Goal: Entertainment & Leisure: Consume media (video, audio)

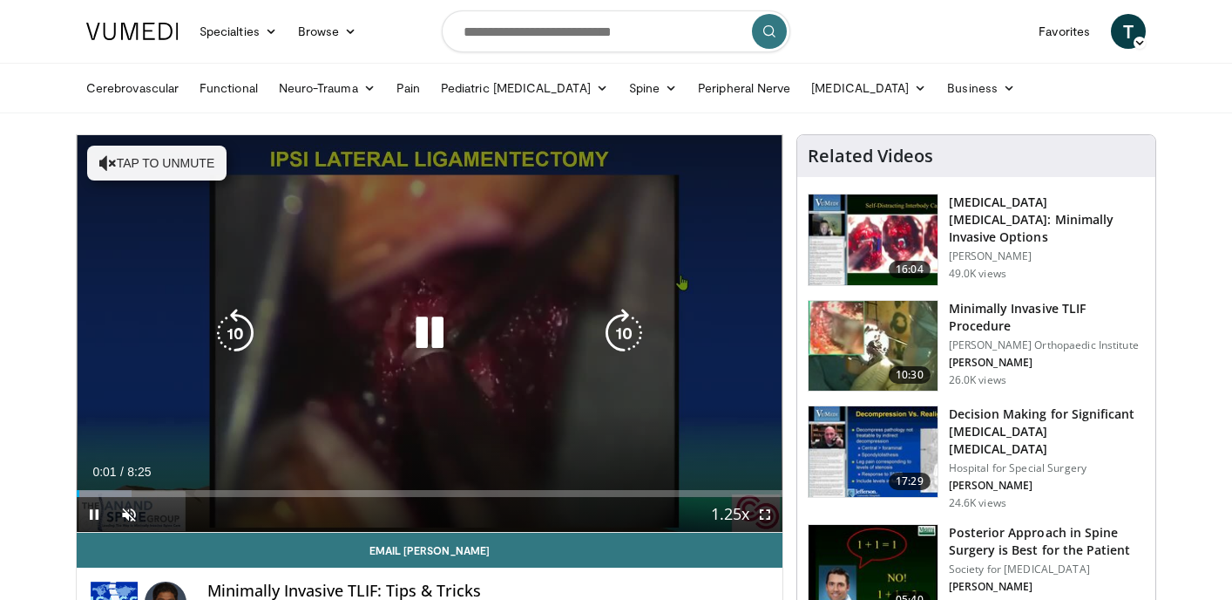
click at [585, 328] on div "Video Player" at bounding box center [430, 333] width 424 height 35
click at [426, 331] on icon "Video Player" at bounding box center [429, 333] width 49 height 49
click at [110, 161] on icon "Video Player" at bounding box center [107, 162] width 17 height 17
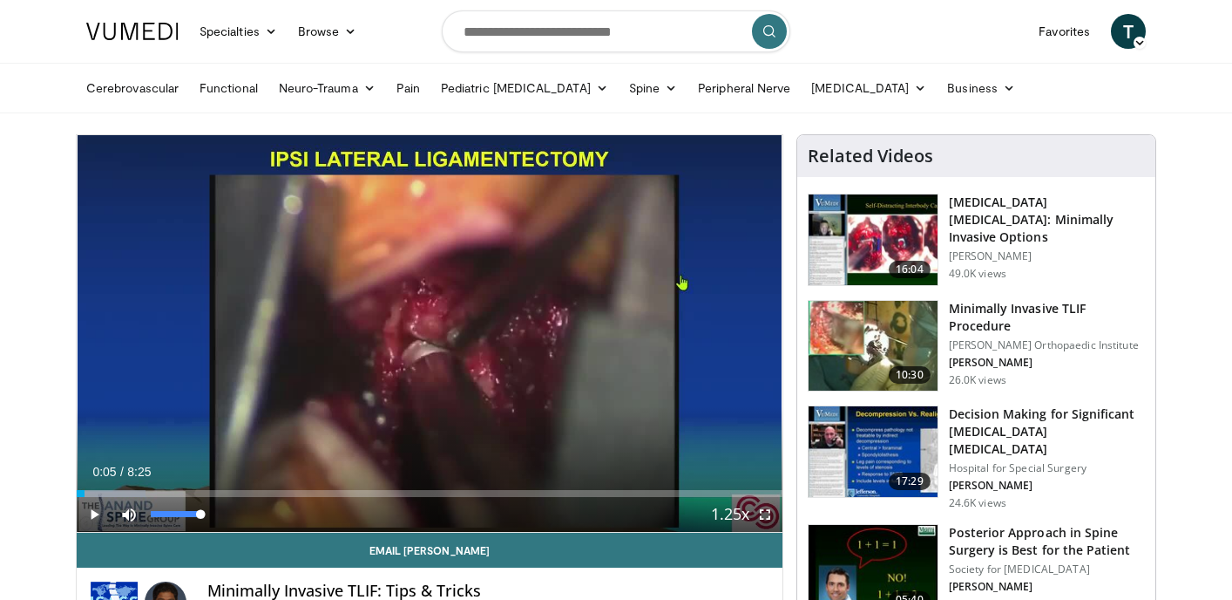
drag, startPoint x: 200, startPoint y: 512, endPoint x: 248, endPoint y: 517, distance: 49.1
click at [248, 517] on div "Current Time 0:05 / Duration 8:25 Play Skip Backward Skip Forward Mute 100% Loa…" at bounding box center [430, 514] width 706 height 35
drag, startPoint x: 202, startPoint y: 517, endPoint x: 180, endPoint y: 517, distance: 22.7
click at [180, 517] on div "Volume Level" at bounding box center [165, 514] width 29 height 6
click at [95, 512] on span "Video Player" at bounding box center [94, 514] width 35 height 35
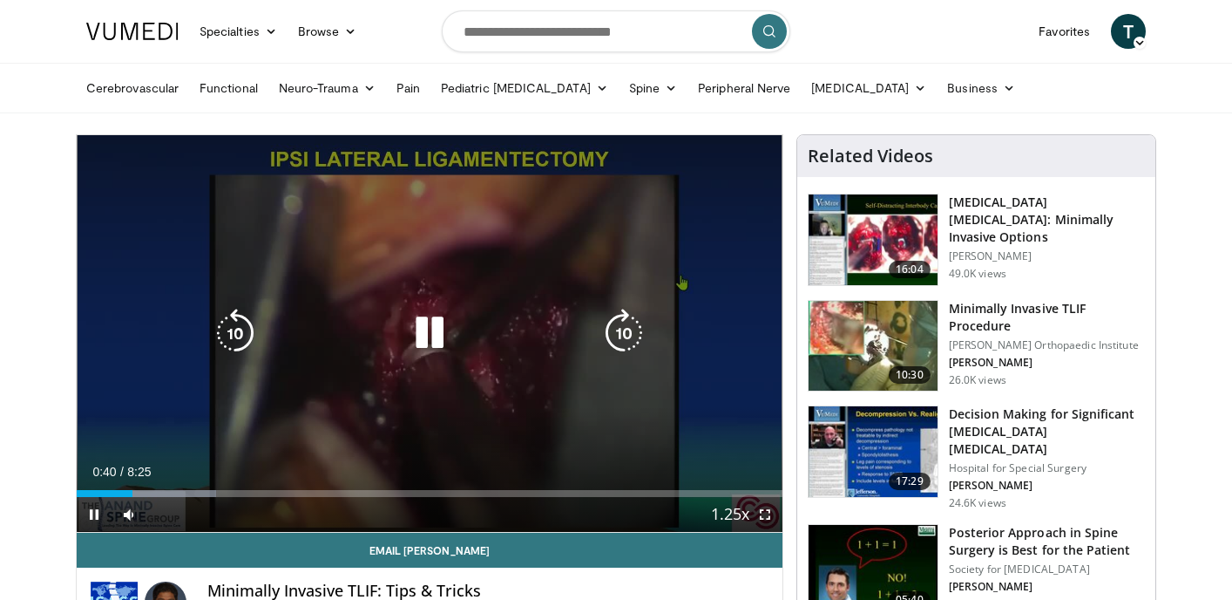
click at [426, 336] on icon "Video Player" at bounding box center [429, 333] width 49 height 49
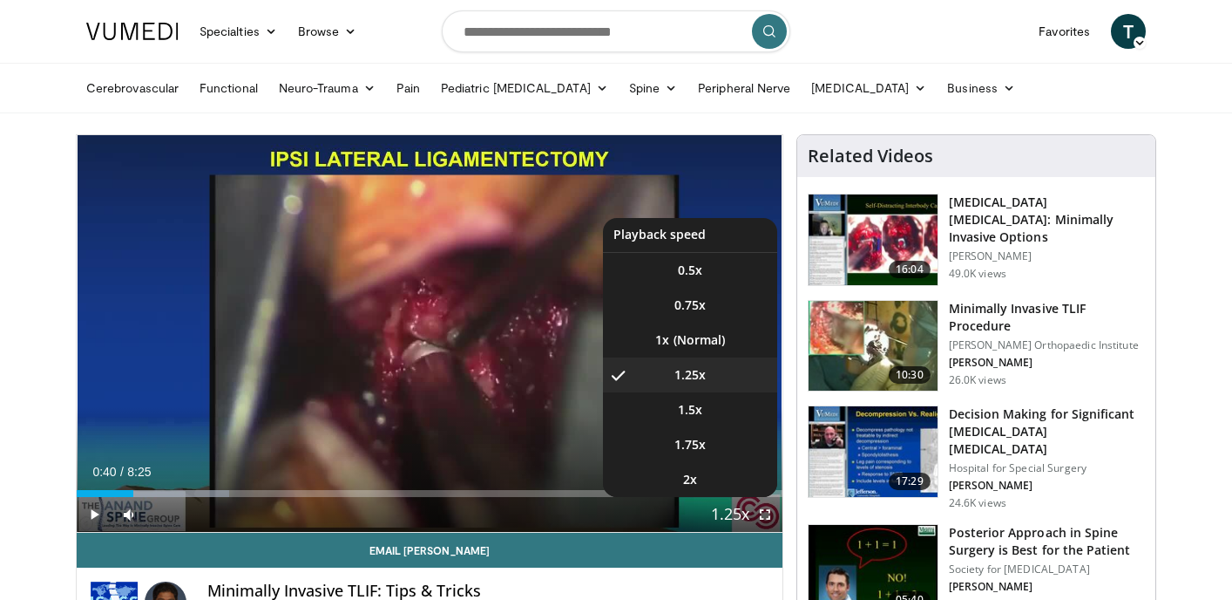
click at [733, 512] on span "Video Player" at bounding box center [730, 515] width 24 height 35
click at [704, 338] on li "1x" at bounding box center [690, 339] width 174 height 35
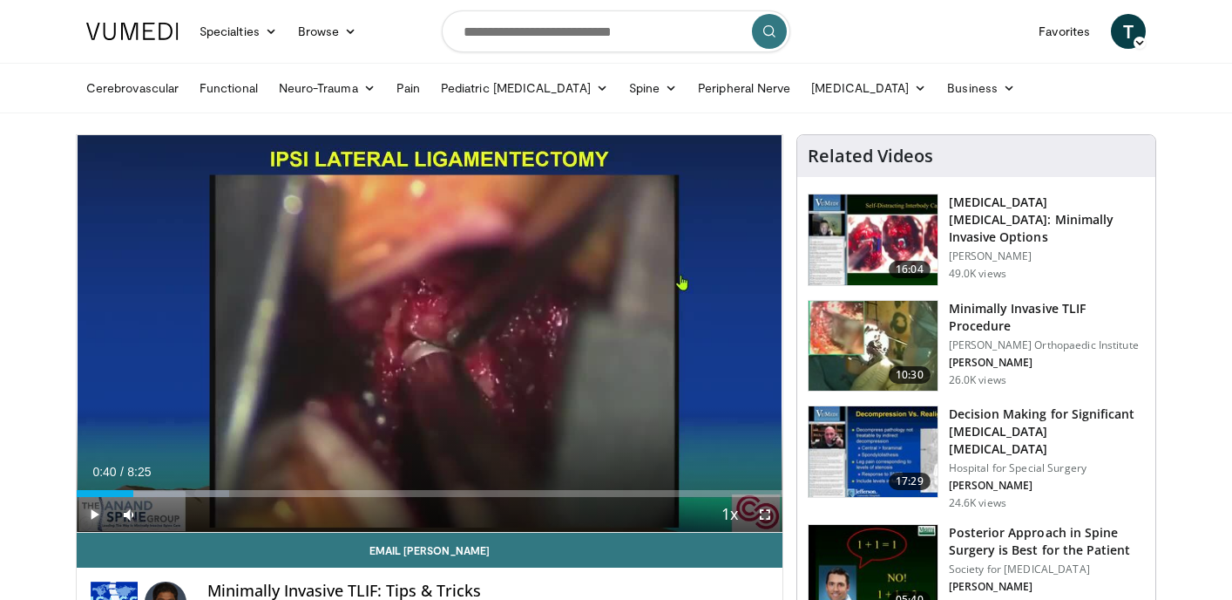
click at [98, 514] on span "Video Player" at bounding box center [94, 514] width 35 height 35
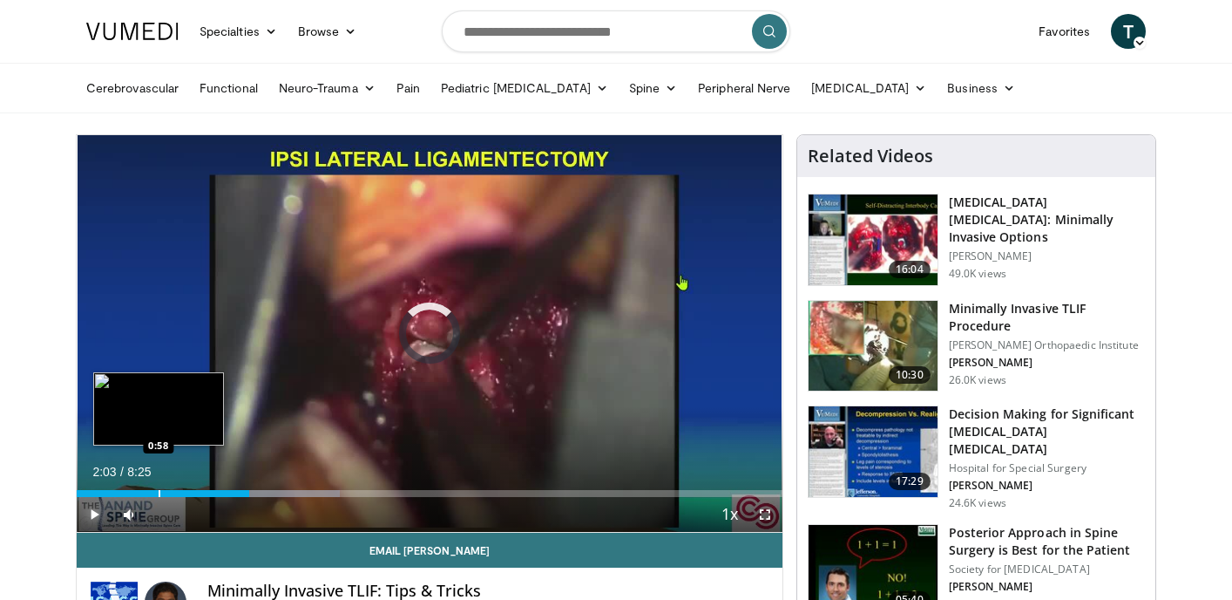
click at [159, 492] on div "Progress Bar" at bounding box center [160, 493] width 2 height 7
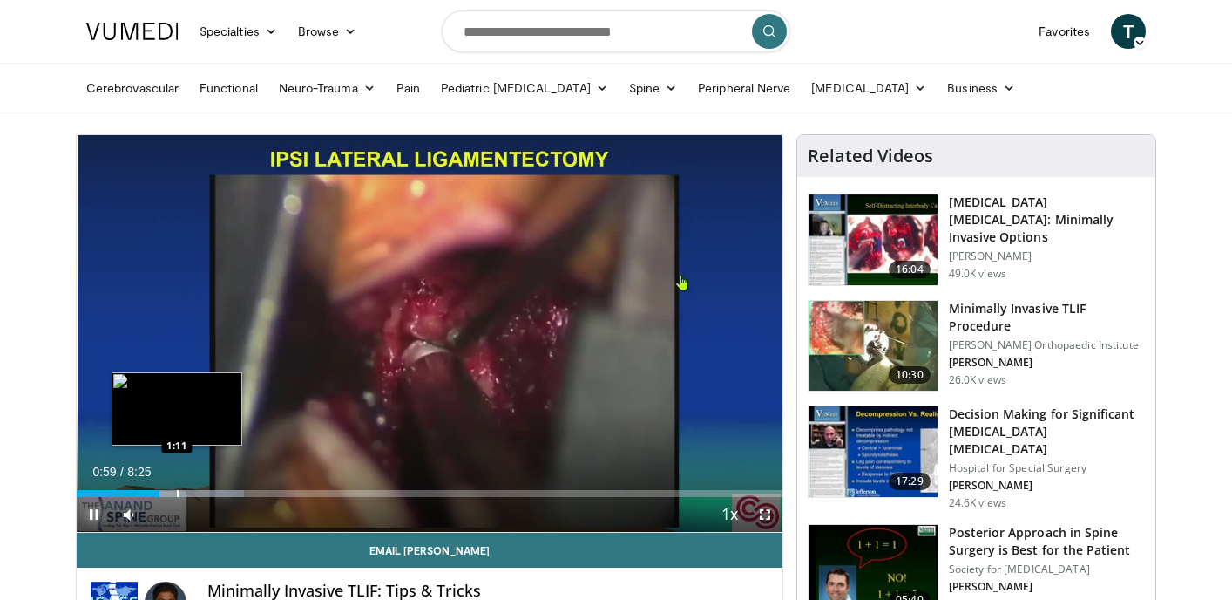
click at [177, 492] on div "Progress Bar" at bounding box center [178, 493] width 2 height 7
click at [179, 495] on div "Progress Bar" at bounding box center [180, 493] width 2 height 7
click at [171, 495] on div "Progress Bar" at bounding box center [172, 493] width 2 height 7
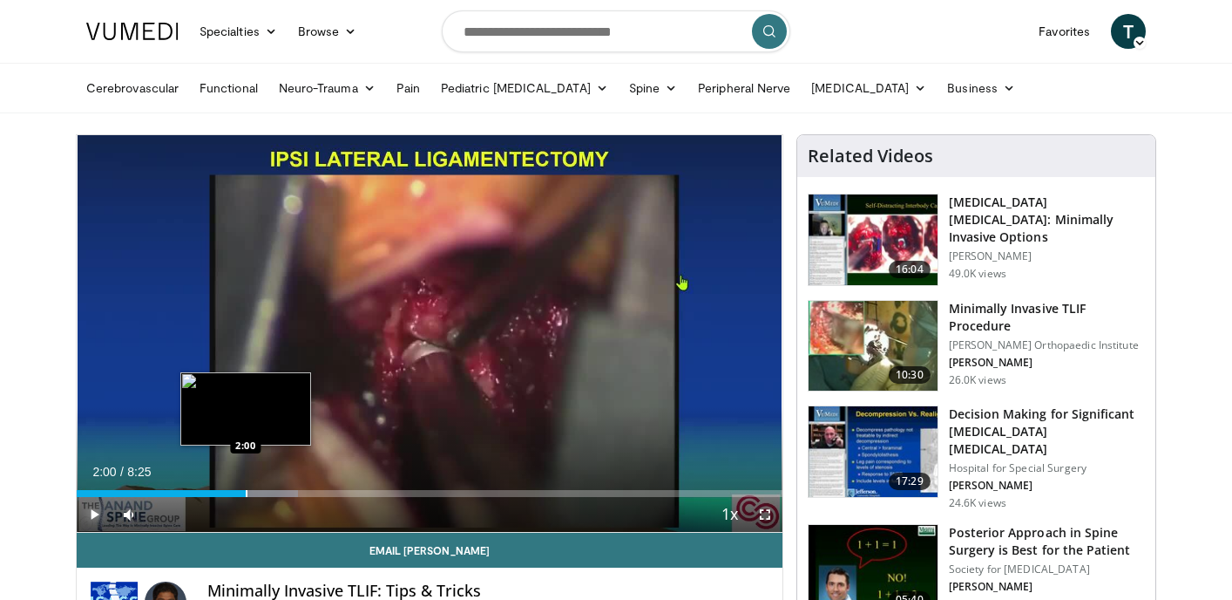
click at [246, 495] on div "Progress Bar" at bounding box center [247, 493] width 2 height 7
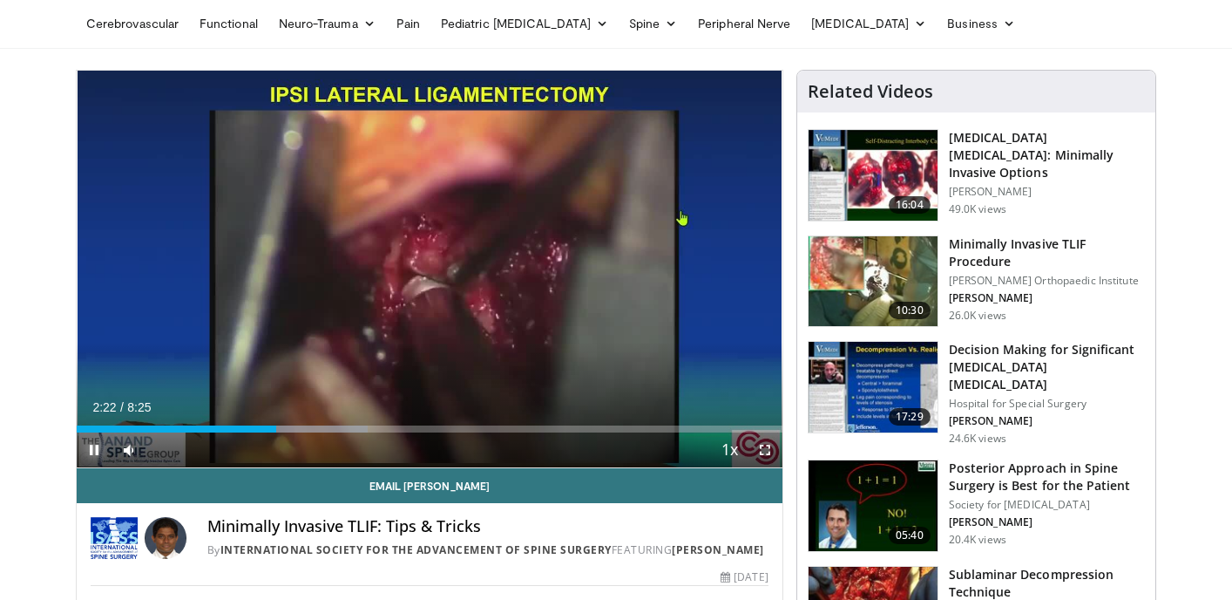
scroll to position [73, 0]
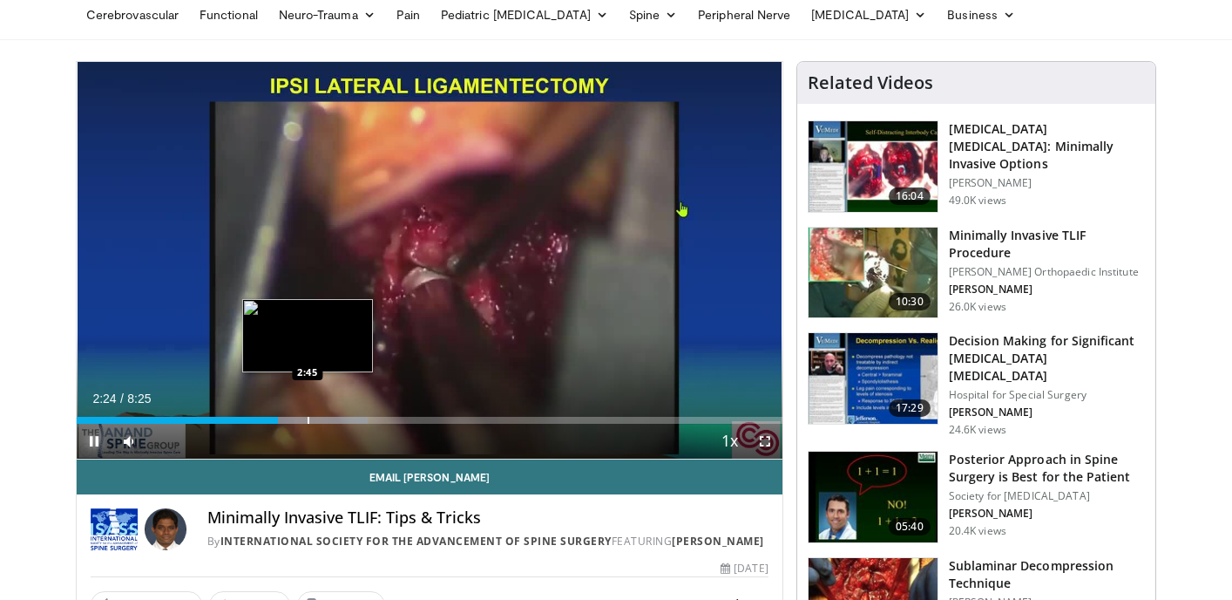
click at [308, 417] on div "Progress Bar" at bounding box center [309, 420] width 2 height 7
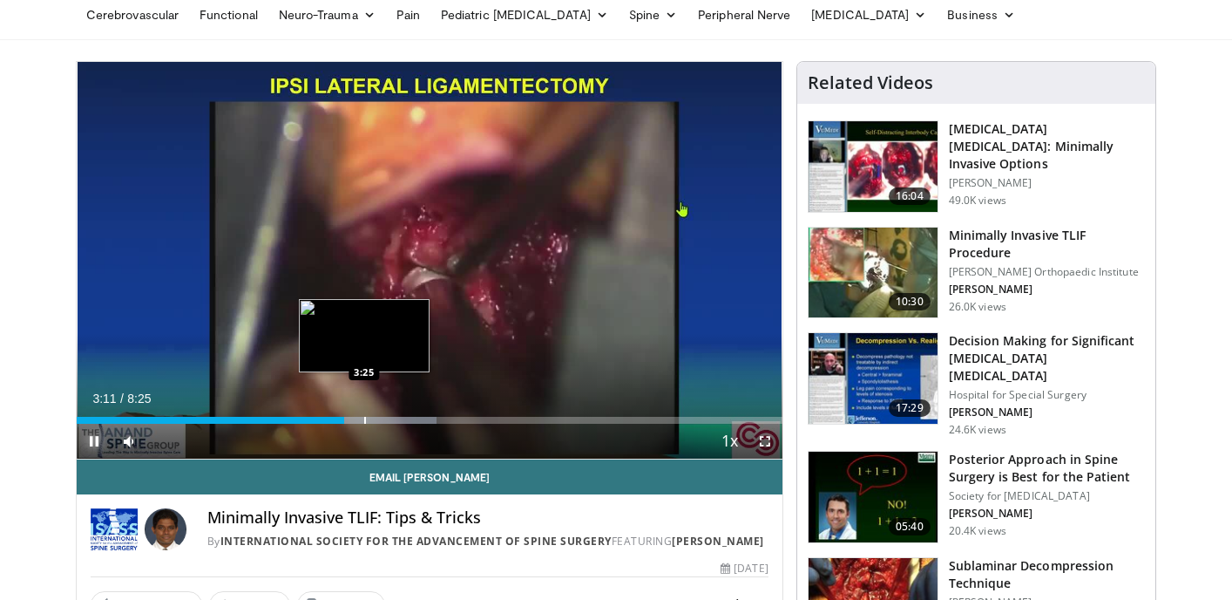
click at [364, 418] on div "Progress Bar" at bounding box center [365, 420] width 2 height 7
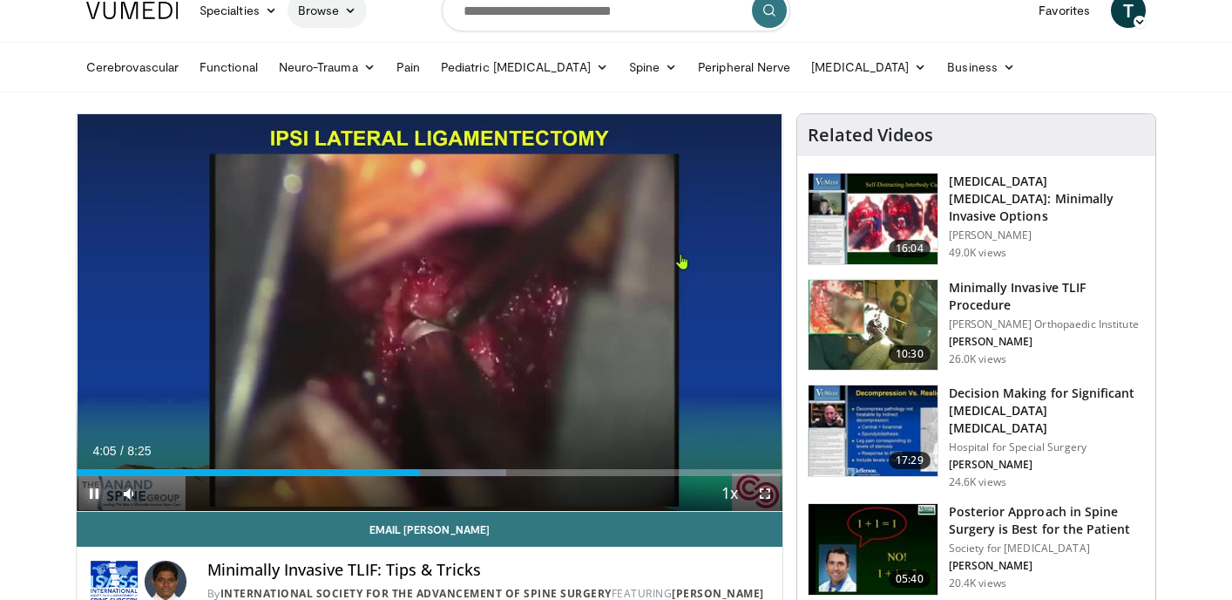
scroll to position [0, 0]
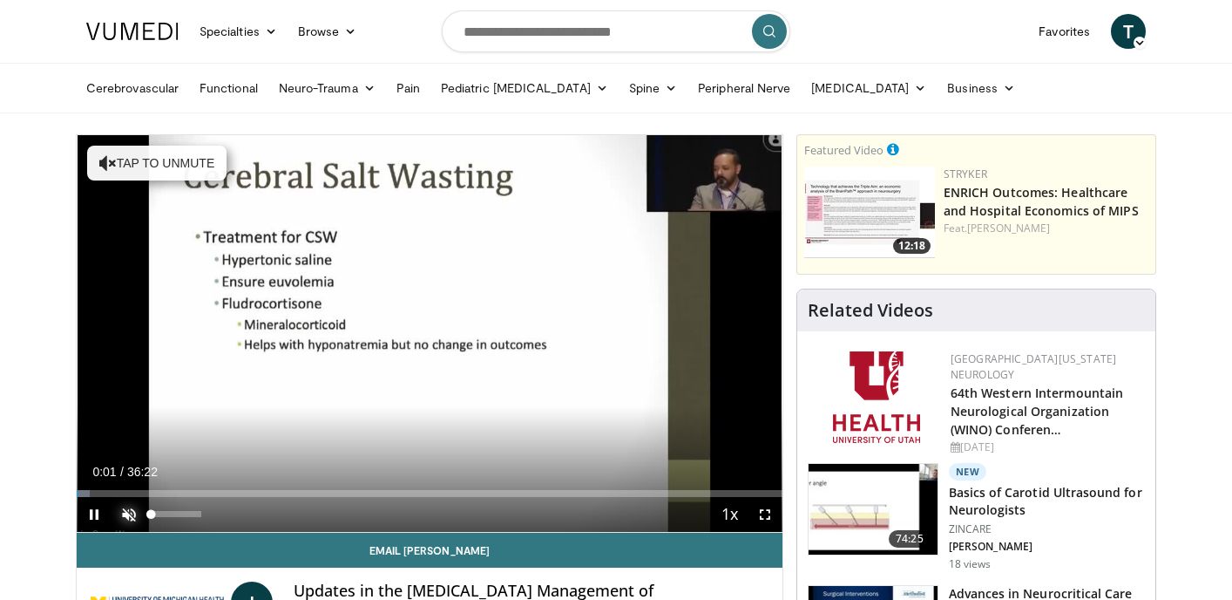
click at [128, 512] on span "Video Player" at bounding box center [129, 514] width 35 height 35
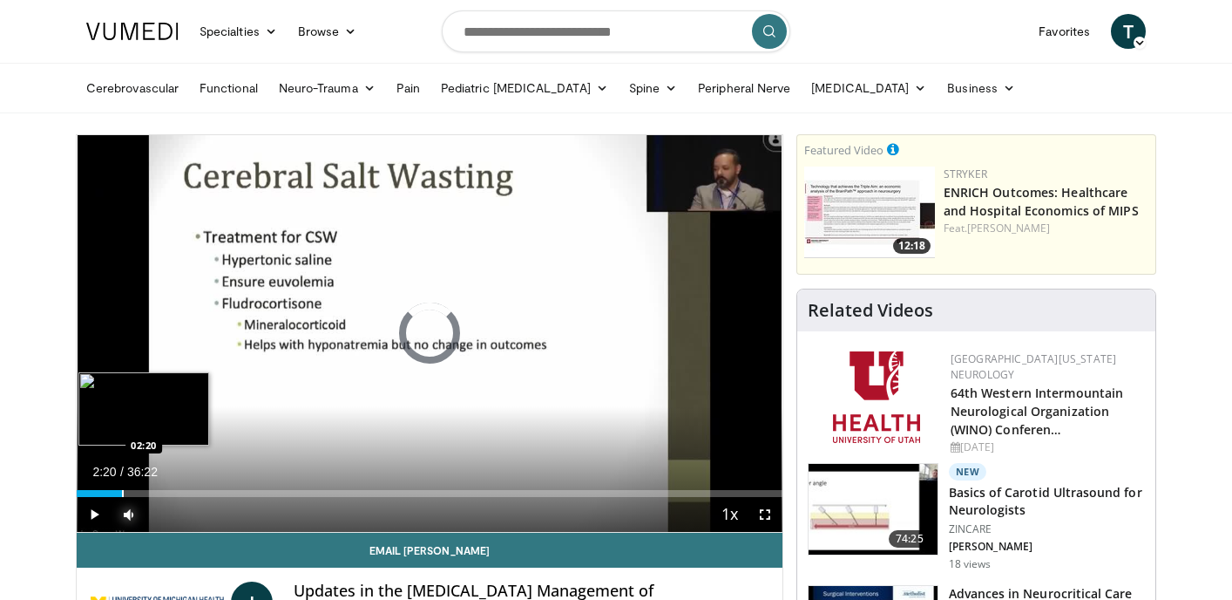
click at [122, 490] on div "Progress Bar" at bounding box center [123, 493] width 2 height 7
click at [142, 492] on div "Progress Bar" at bounding box center [143, 493] width 2 height 7
click at [164, 495] on div "Progress Bar" at bounding box center [165, 493] width 2 height 7
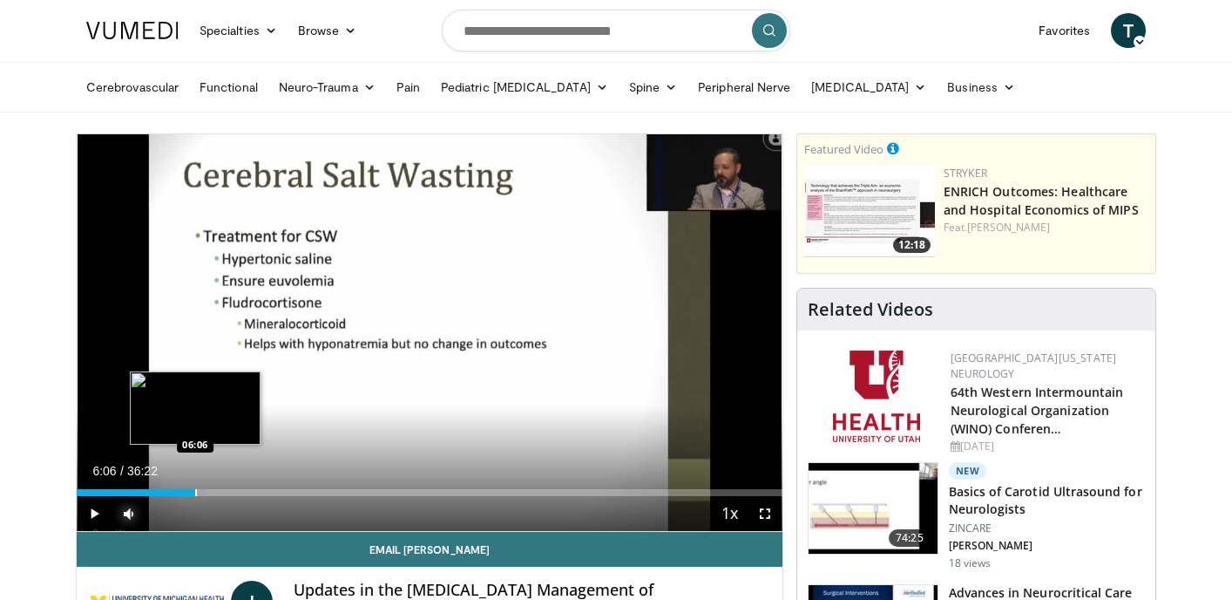
scroll to position [3, 0]
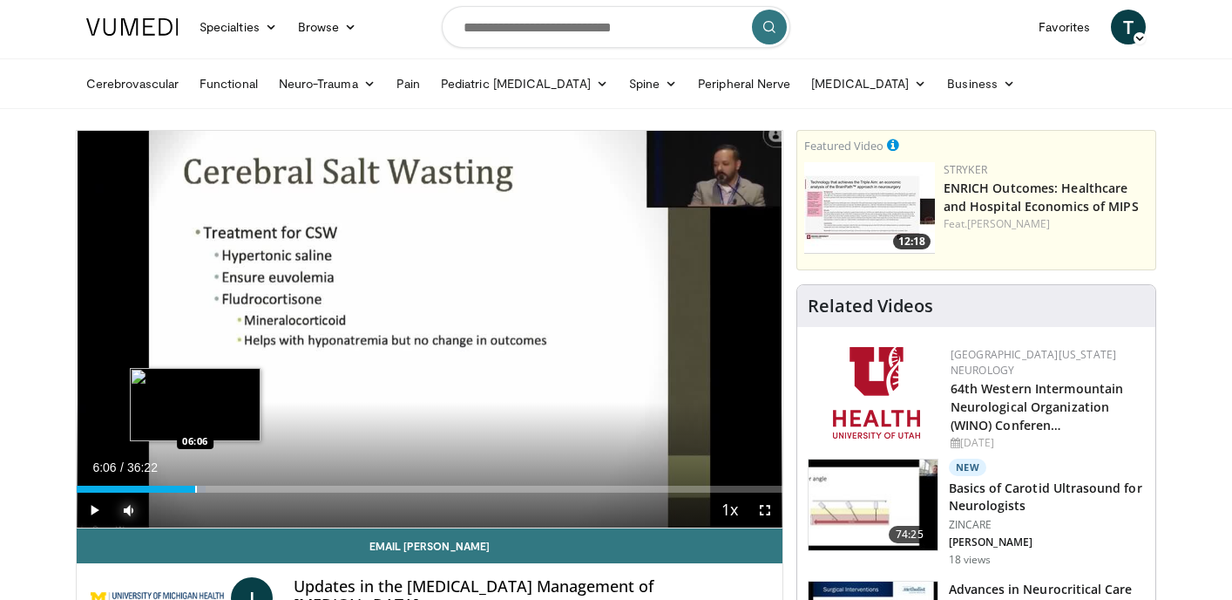
click at [195, 492] on div "Progress Bar" at bounding box center [196, 488] width 2 height 7
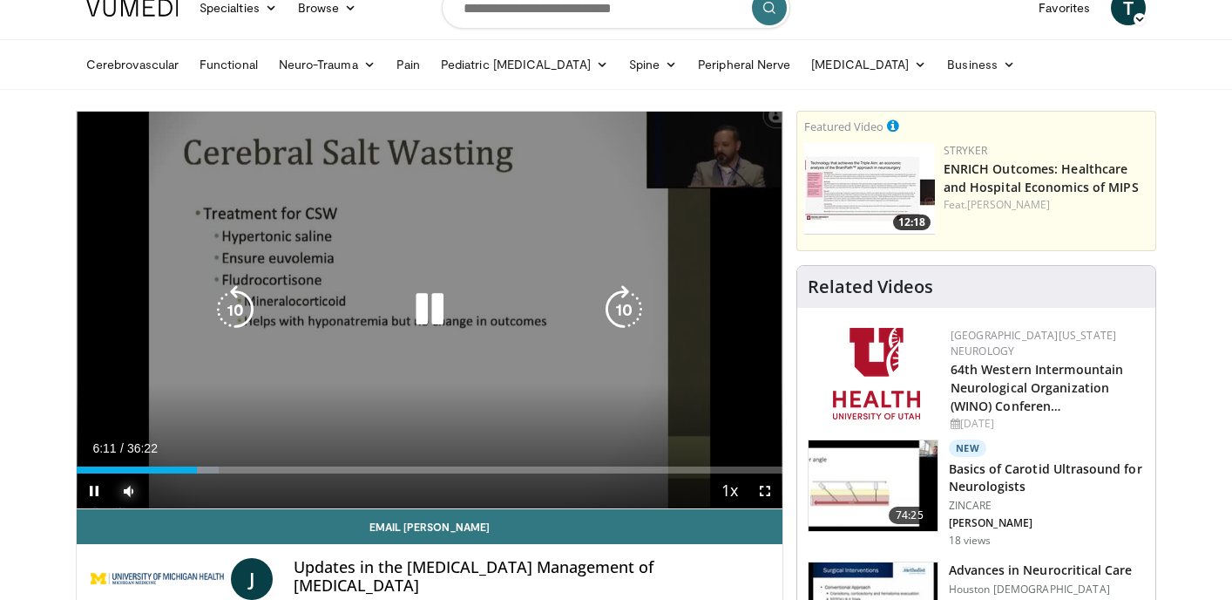
scroll to position [23, 0]
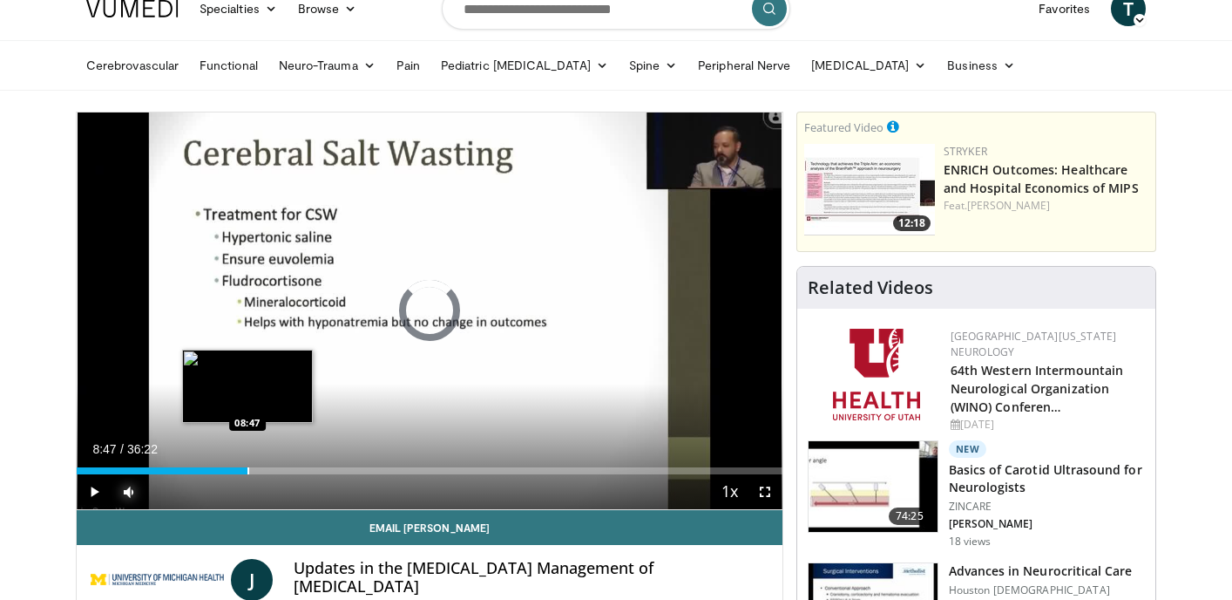
click at [248, 467] on div "Progress Bar" at bounding box center [249, 470] width 2 height 7
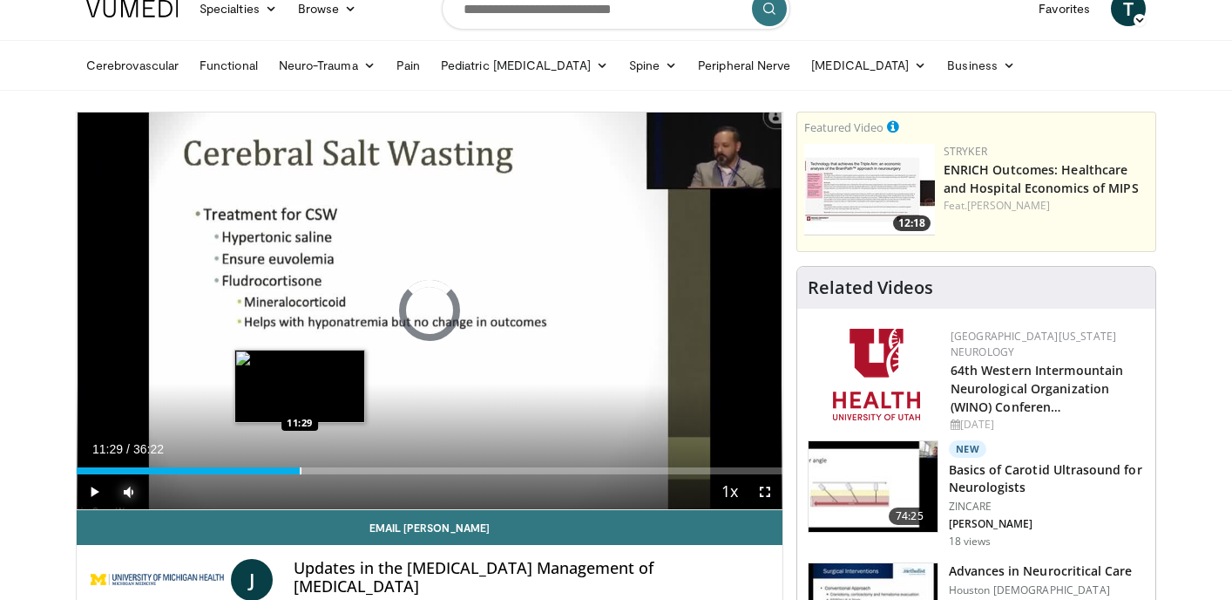
click at [300, 472] on div "Progress Bar" at bounding box center [301, 470] width 2 height 7
click at [294, 472] on div "Progress Bar" at bounding box center [295, 470] width 2 height 7
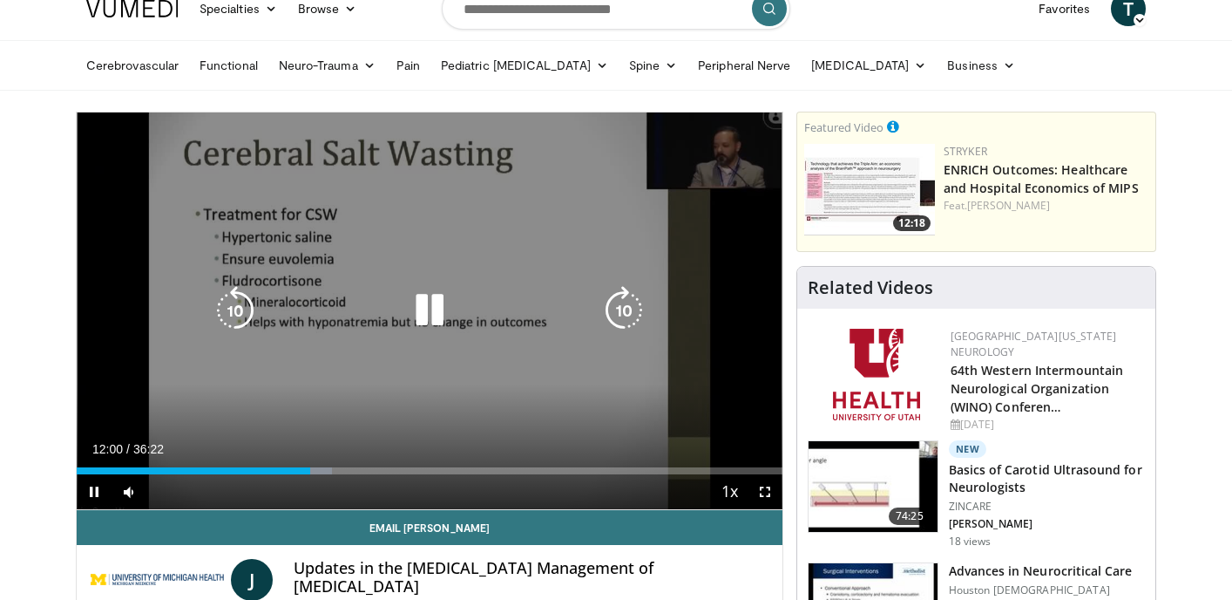
click at [628, 308] on icon "Video Player" at bounding box center [624, 310] width 49 height 49
click at [618, 302] on icon "Video Player" at bounding box center [624, 310] width 49 height 49
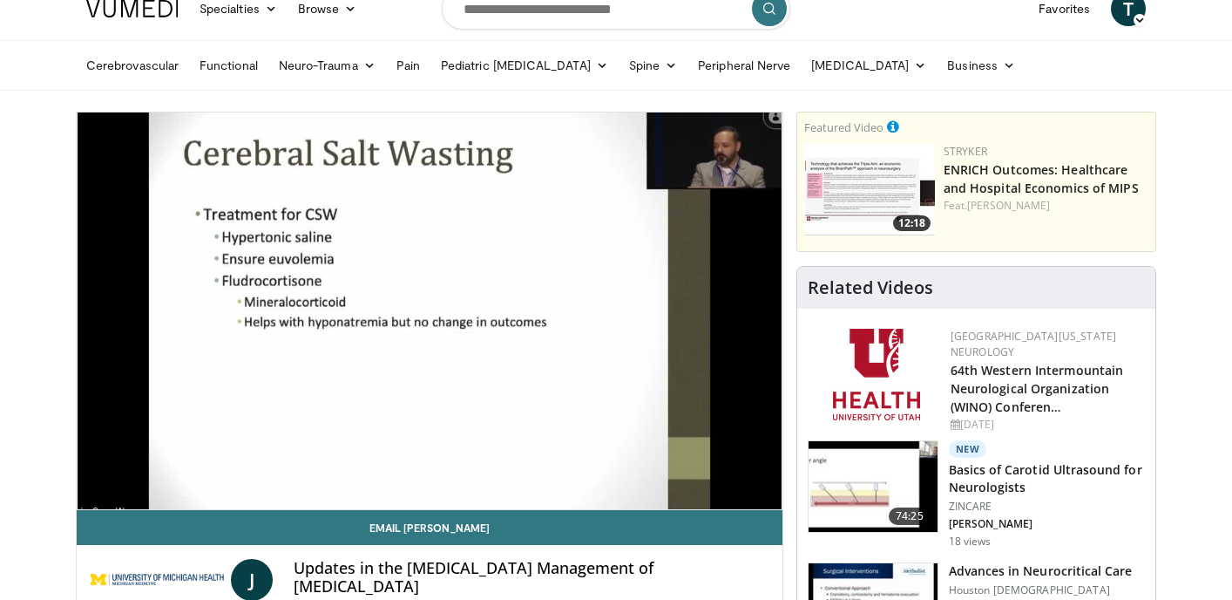
scroll to position [24, 0]
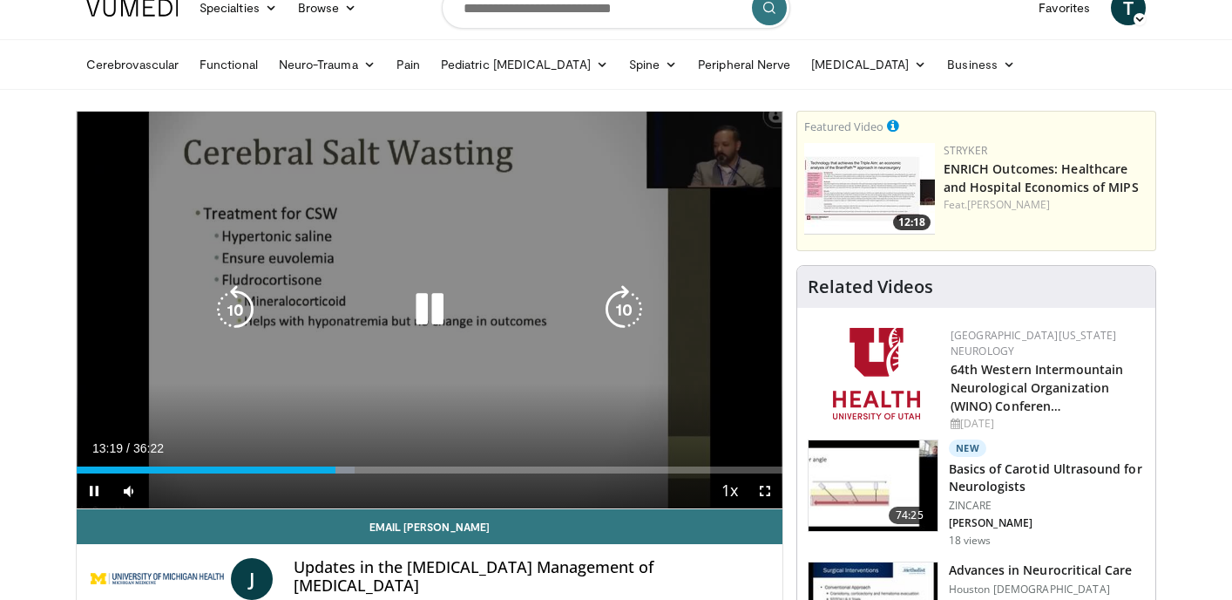
click at [621, 310] on icon "Video Player" at bounding box center [624, 309] width 49 height 49
click at [625, 310] on icon "Video Player" at bounding box center [624, 309] width 49 height 49
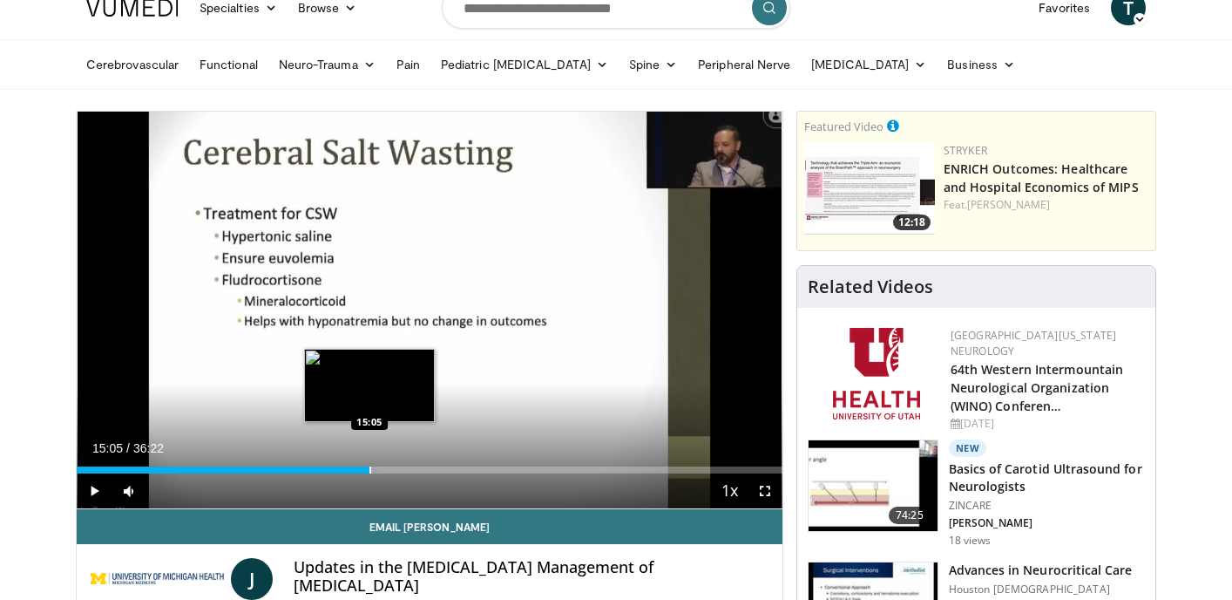
click at [370, 471] on div "Progress Bar" at bounding box center [371, 469] width 2 height 7
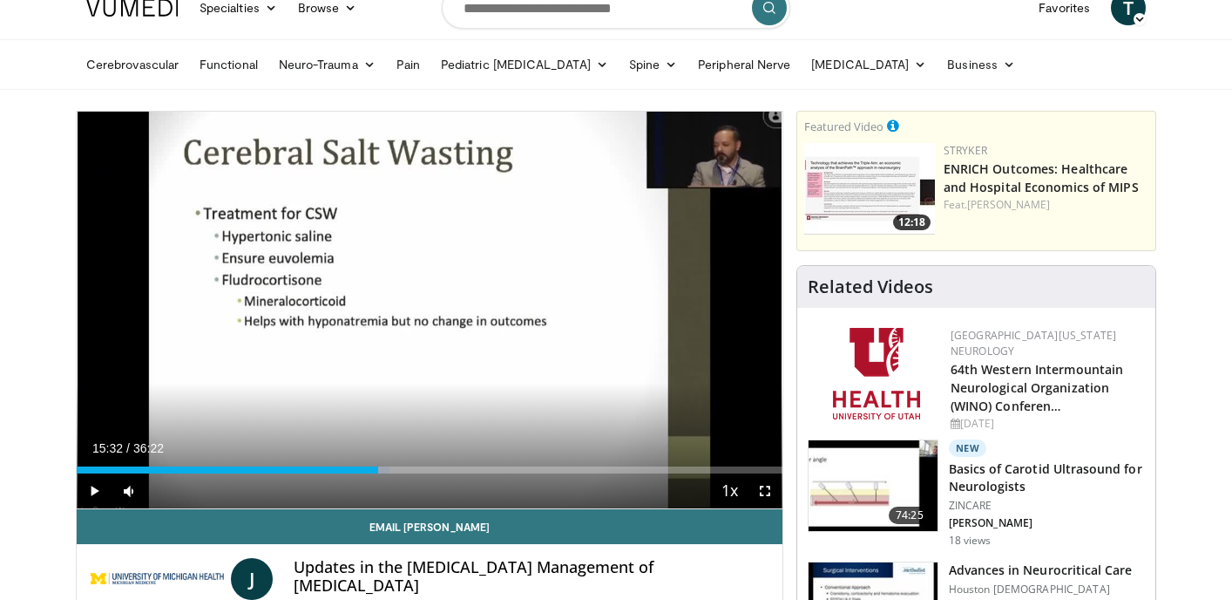
click at [378, 471] on div "Progress Bar" at bounding box center [379, 469] width 2 height 7
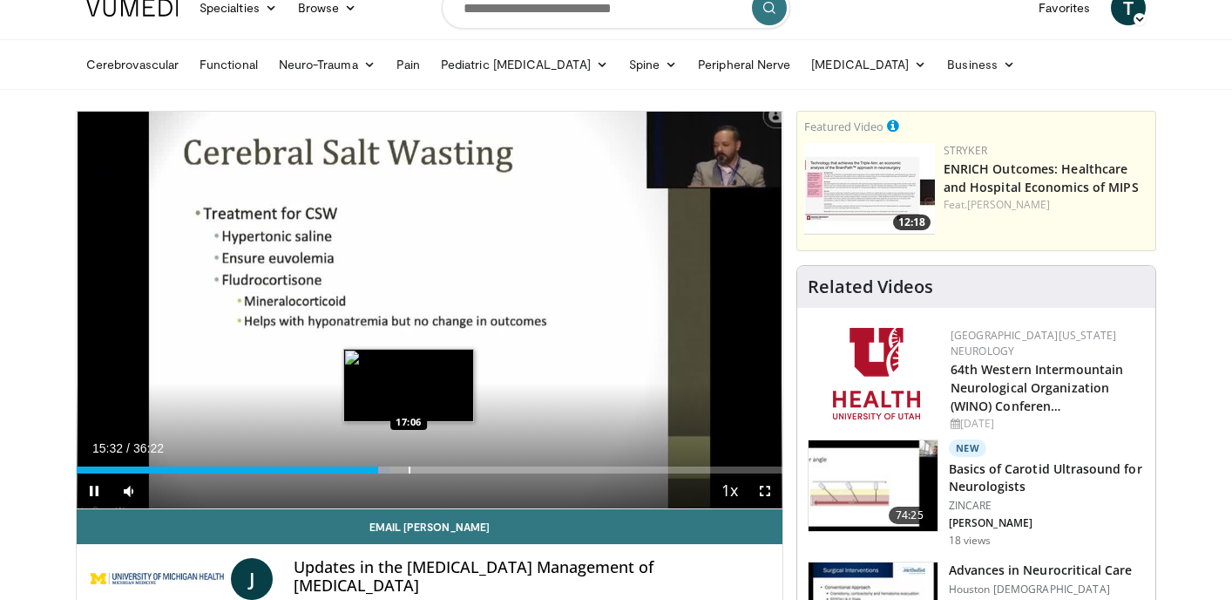
click at [409, 472] on div "Progress Bar" at bounding box center [410, 469] width 2 height 7
click at [392, 471] on div "Progress Bar" at bounding box center [393, 469] width 2 height 7
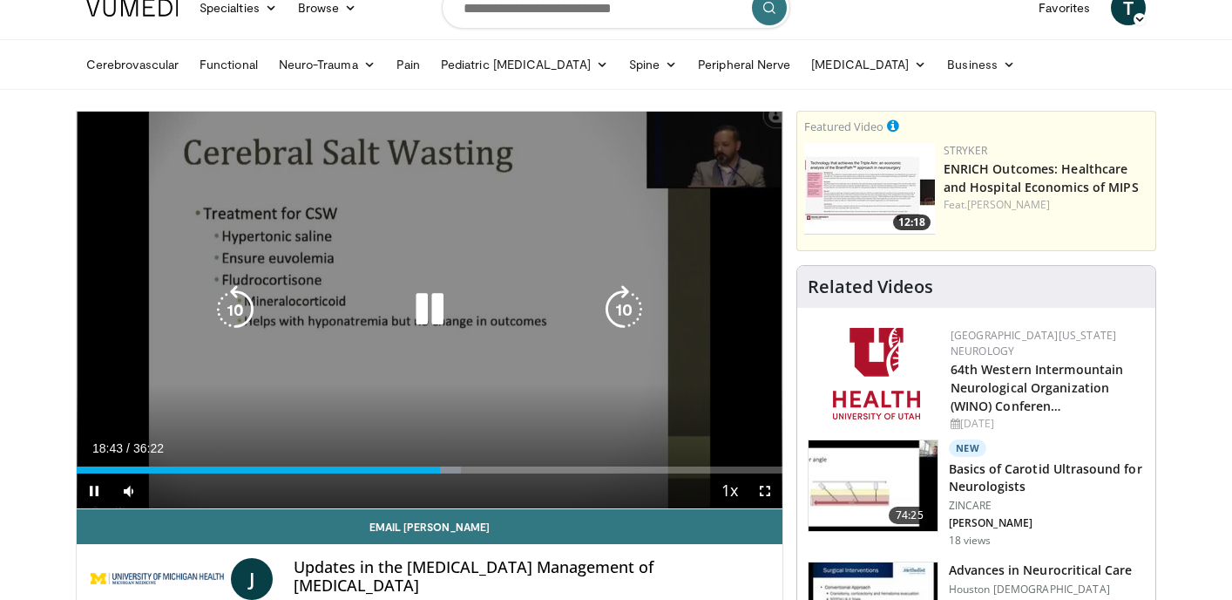
click at [624, 311] on icon "Video Player" at bounding box center [624, 309] width 49 height 49
click at [242, 310] on icon "Video Player" at bounding box center [235, 309] width 49 height 49
click at [631, 312] on icon "Video Player" at bounding box center [624, 309] width 49 height 49
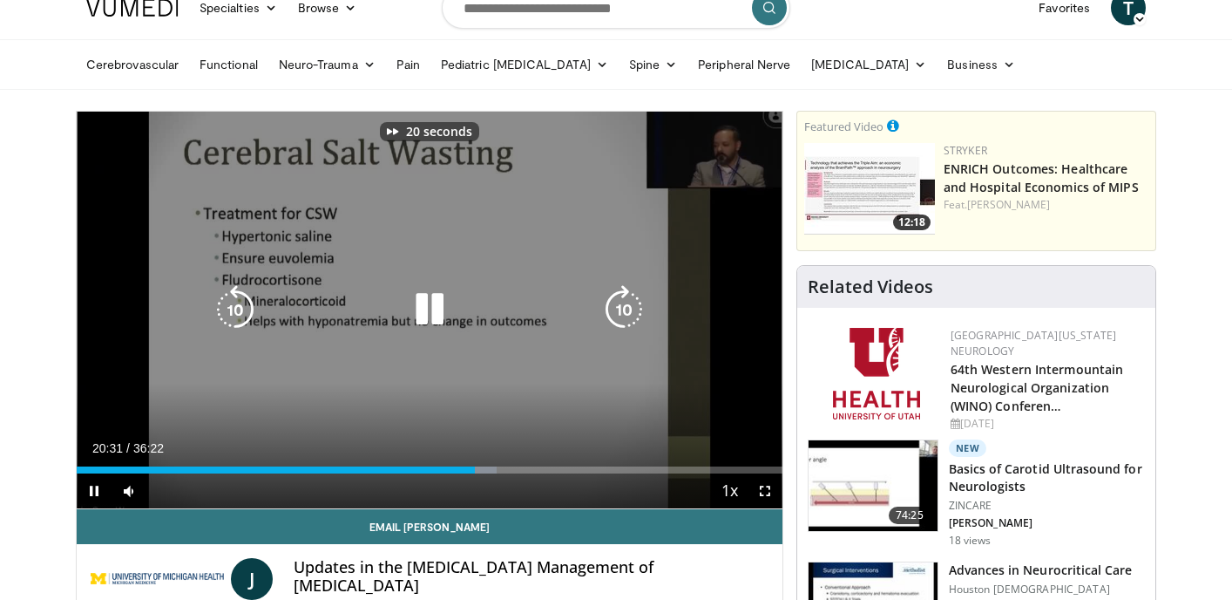
click at [631, 311] on icon "Video Player" at bounding box center [624, 309] width 49 height 49
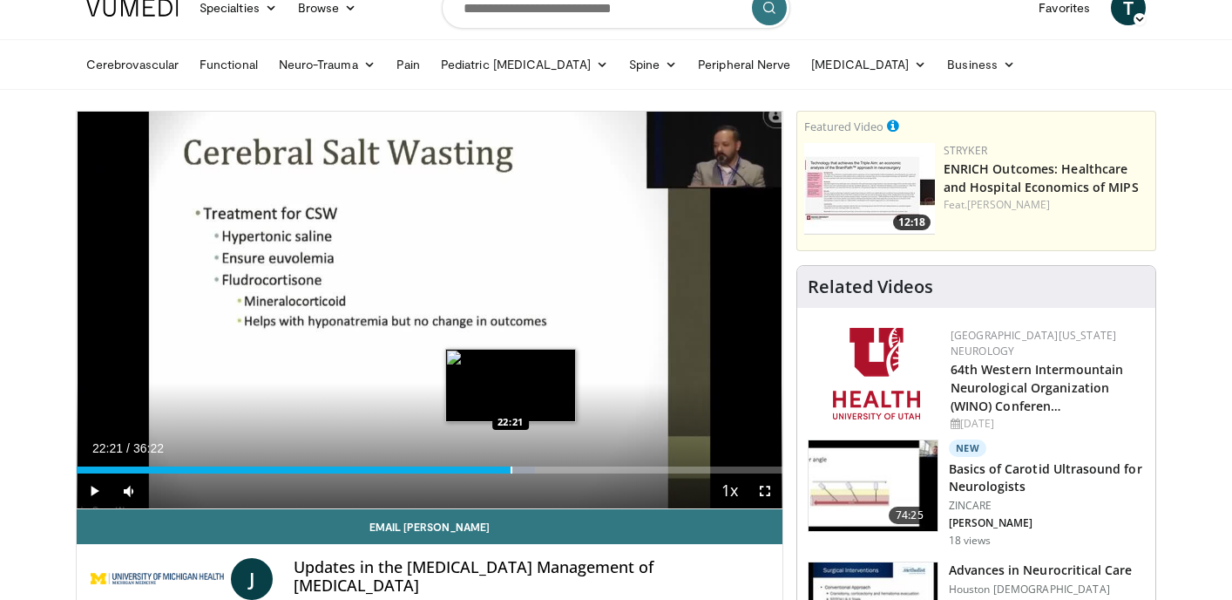
drag, startPoint x: 485, startPoint y: 472, endPoint x: 511, endPoint y: 472, distance: 25.3
click at [511, 472] on div "Progress Bar" at bounding box center [512, 469] width 2 height 7
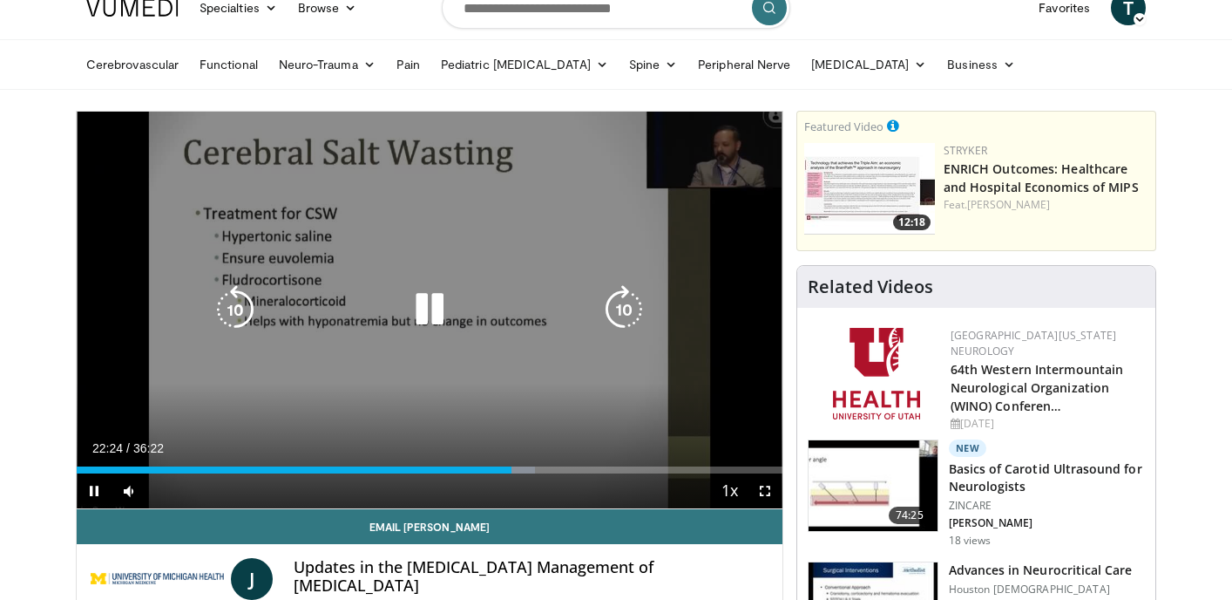
click at [232, 305] on icon "Video Player" at bounding box center [235, 309] width 49 height 49
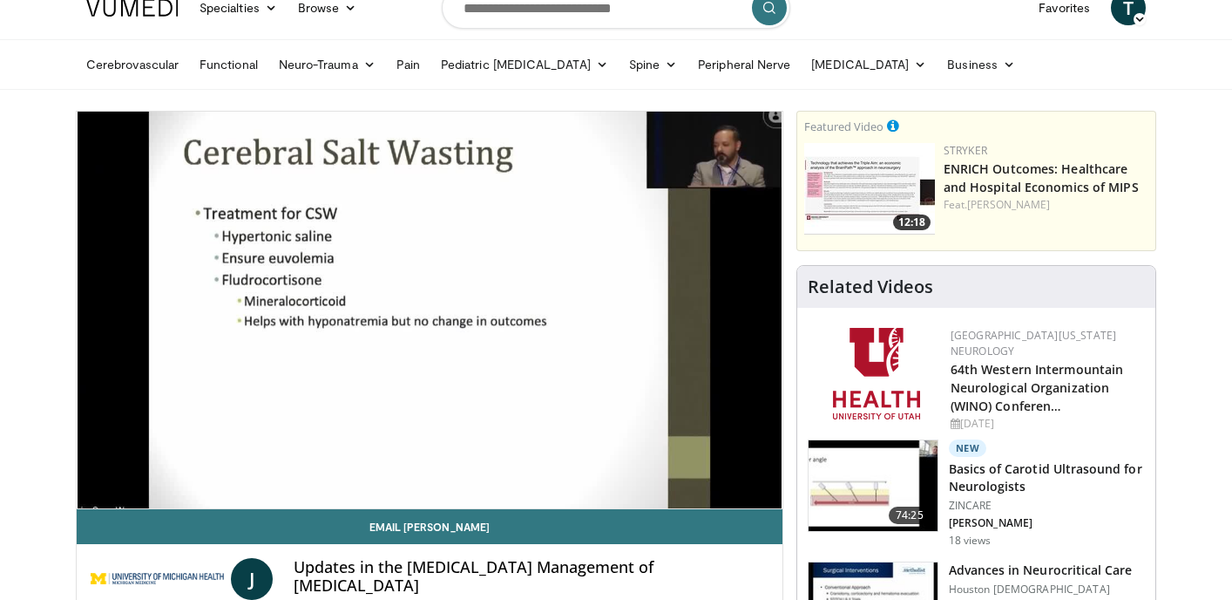
click at [594, 473] on video-js "**********" at bounding box center [430, 310] width 706 height 397
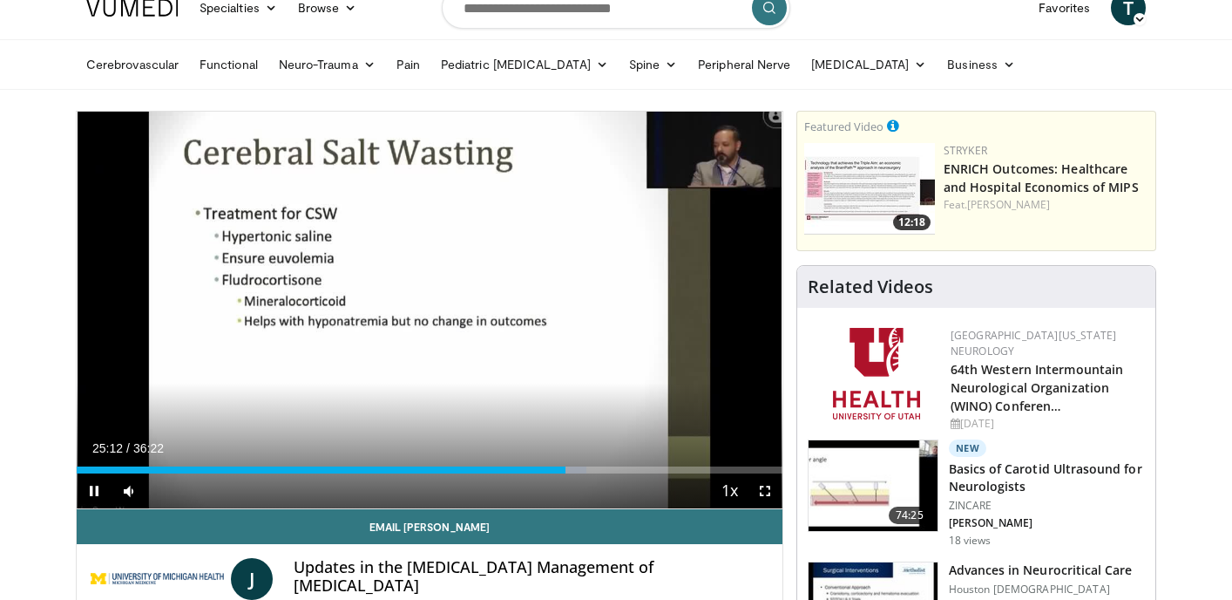
click at [594, 473] on div "Current Time 25:12 / Duration 36:22 Pause Skip Backward Skip Forward Mute 0% Lo…" at bounding box center [430, 490] width 706 height 35
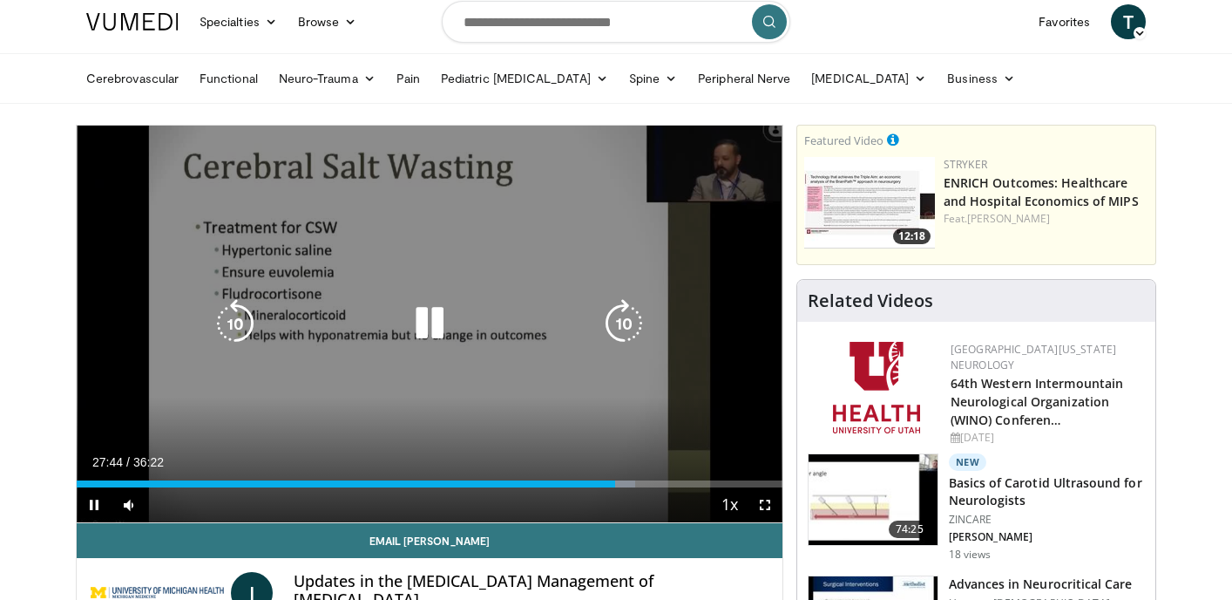
scroll to position [0, 0]
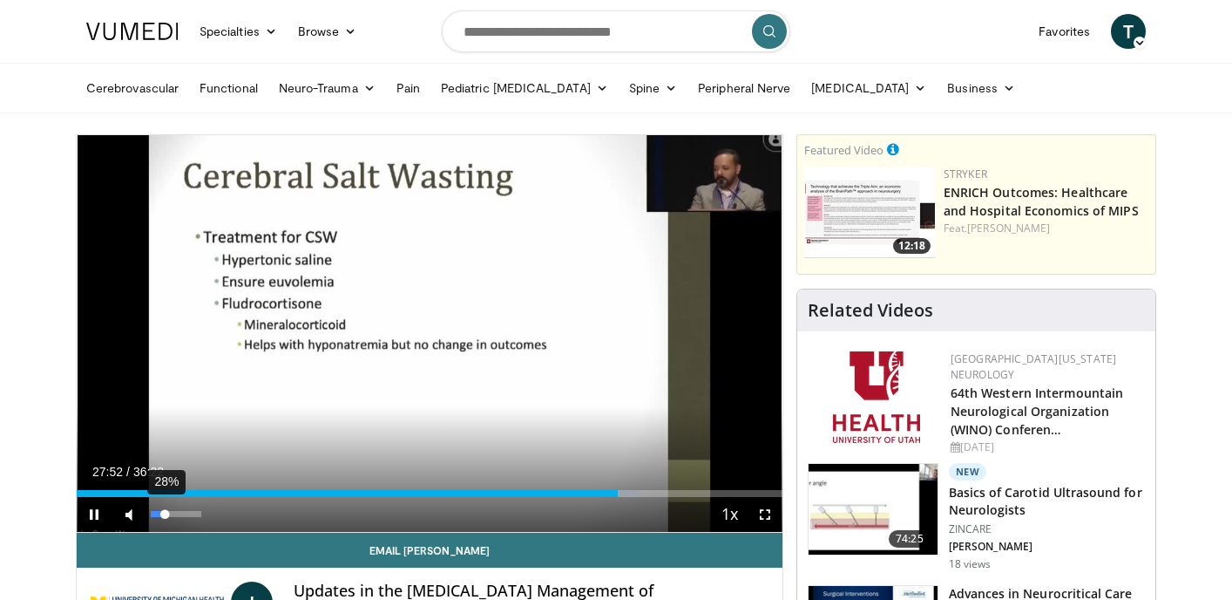
drag, startPoint x: 177, startPoint y: 513, endPoint x: 165, endPoint y: 515, distance: 12.3
click at [165, 515] on div "Volume Level" at bounding box center [158, 514] width 14 height 6
click at [160, 515] on div "Volume Level" at bounding box center [156, 514] width 10 height 6
click at [157, 515] on div "Volume Level" at bounding box center [154, 514] width 7 height 6
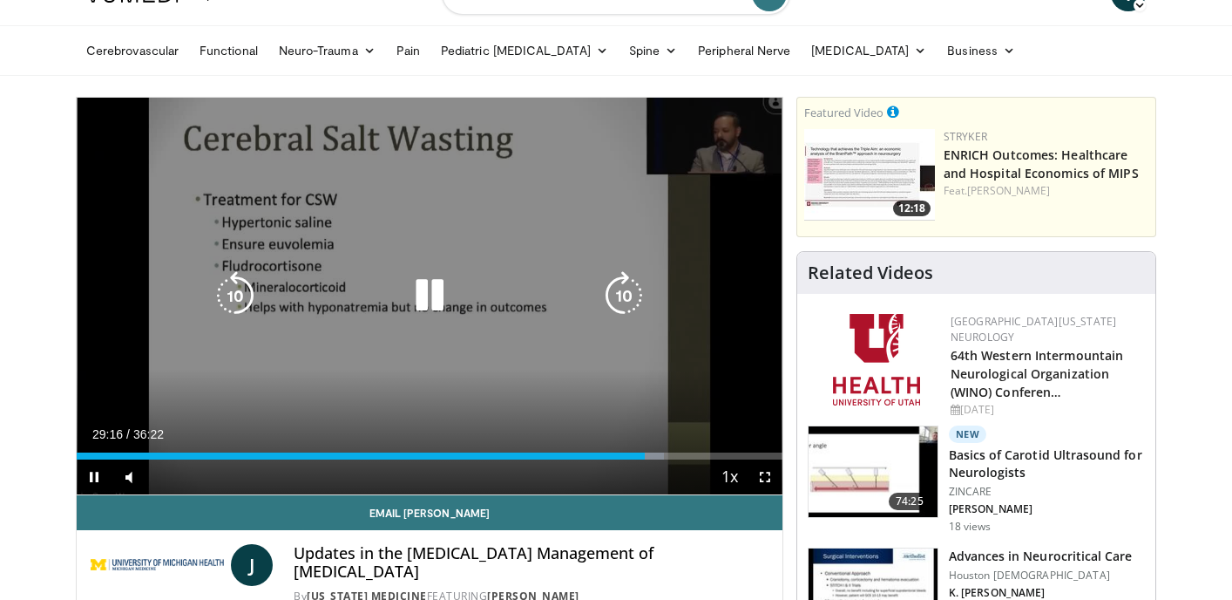
scroll to position [38, 0]
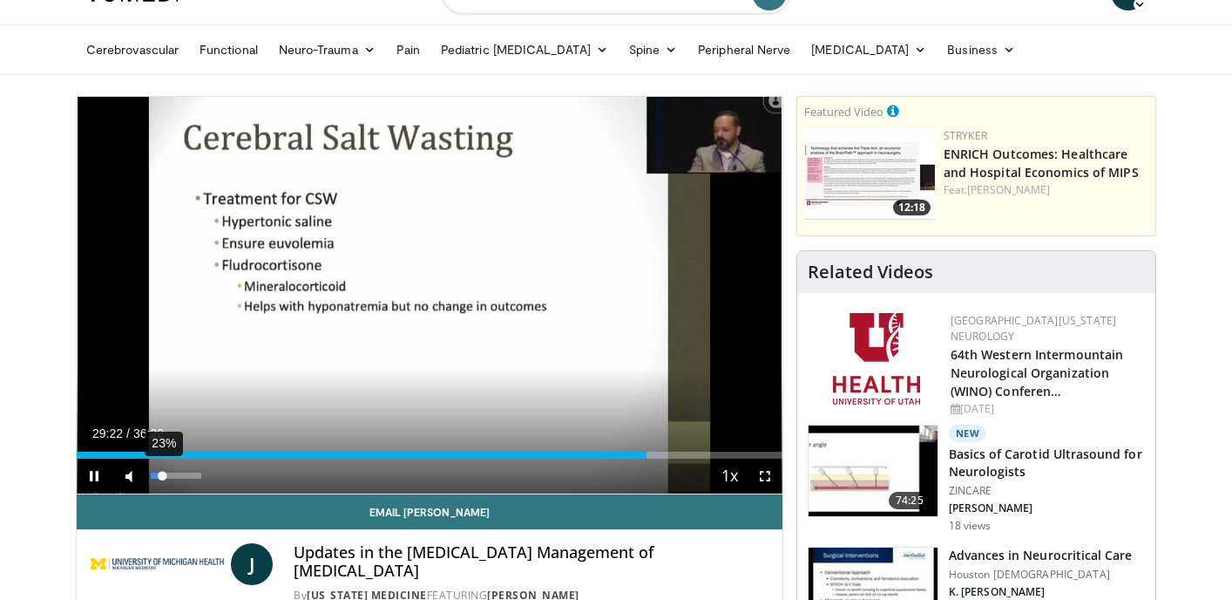
click at [162, 476] on div "Volume Level" at bounding box center [156, 475] width 11 height 6
click at [93, 475] on span "Video Player" at bounding box center [94, 475] width 35 height 35
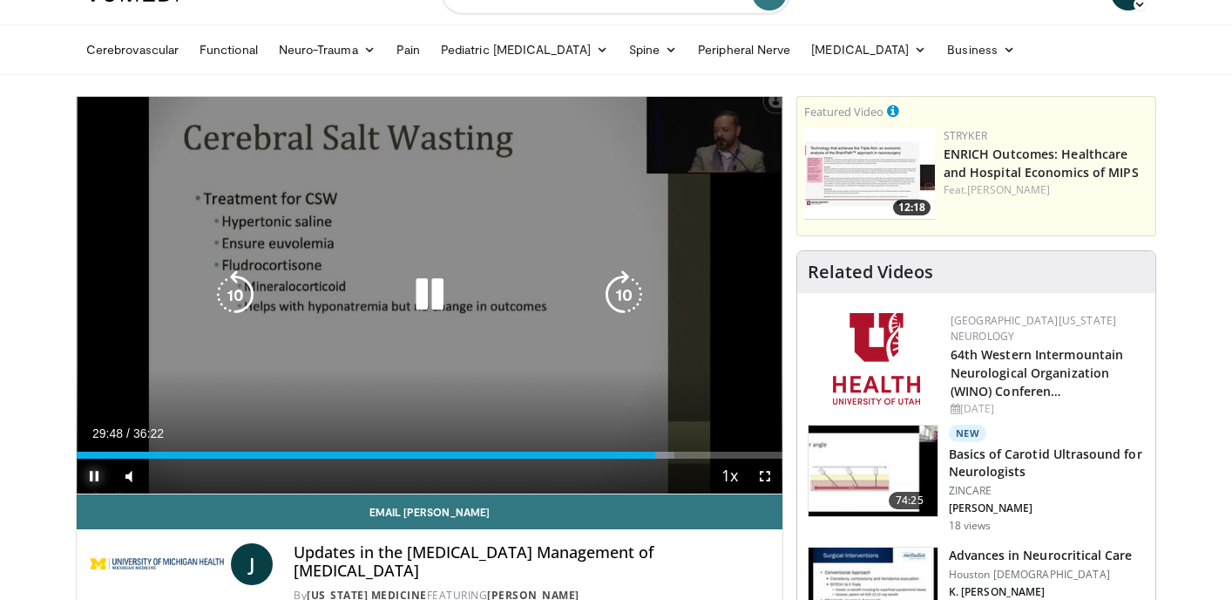
scroll to position [39, 0]
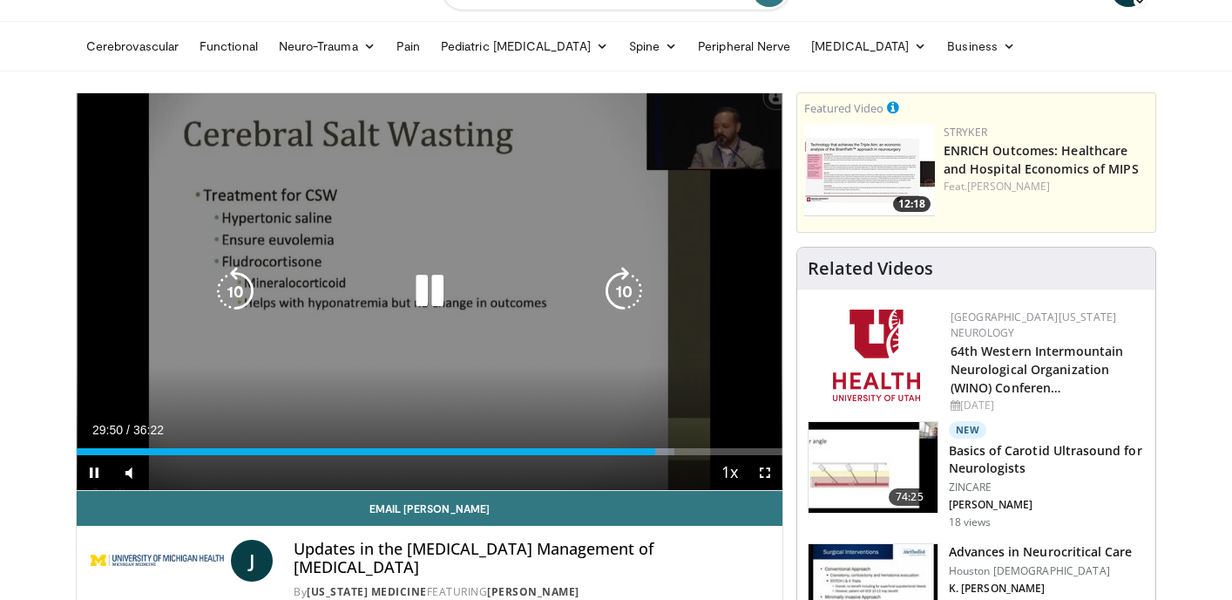
click at [629, 291] on icon "Video Player" at bounding box center [624, 291] width 49 height 49
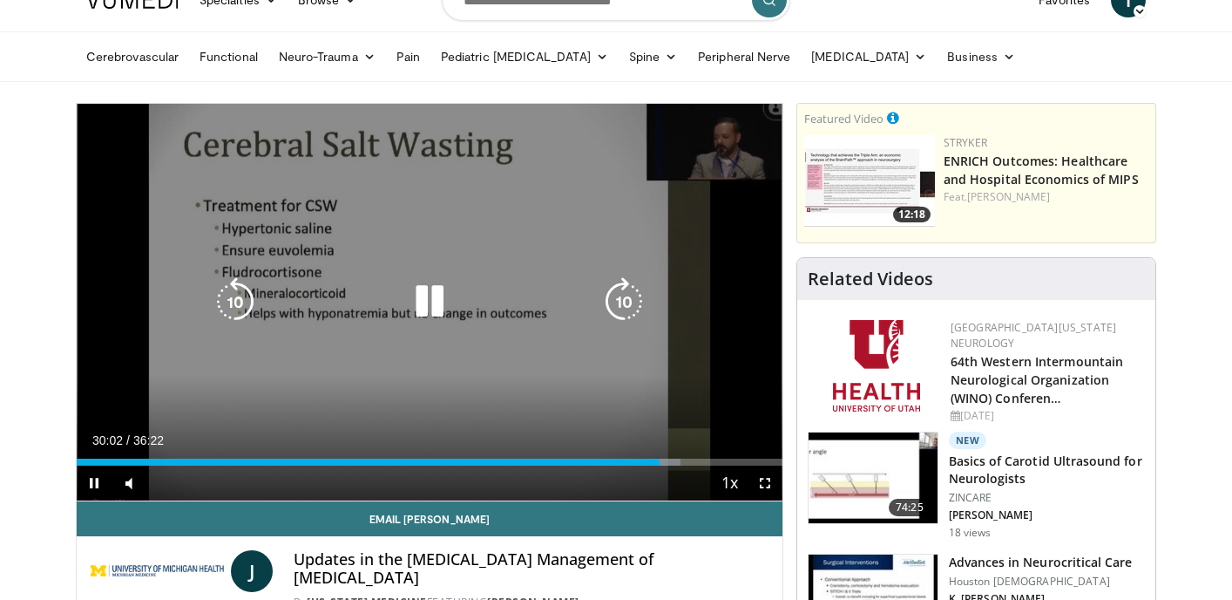
click at [628, 291] on icon "Video Player" at bounding box center [624, 301] width 49 height 49
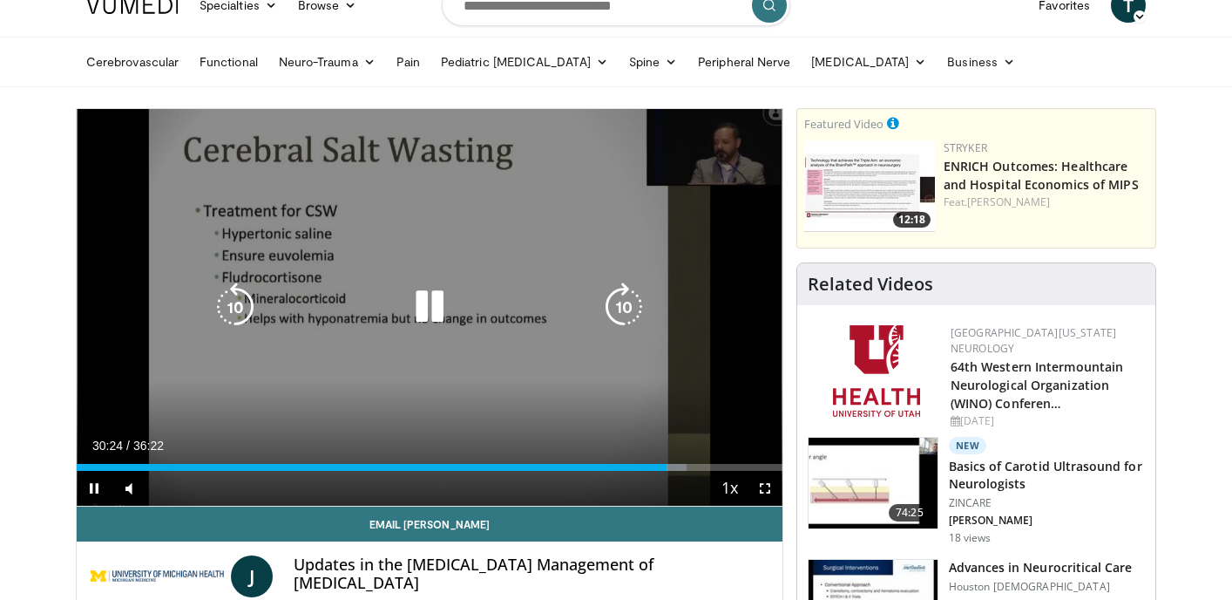
scroll to position [25, 0]
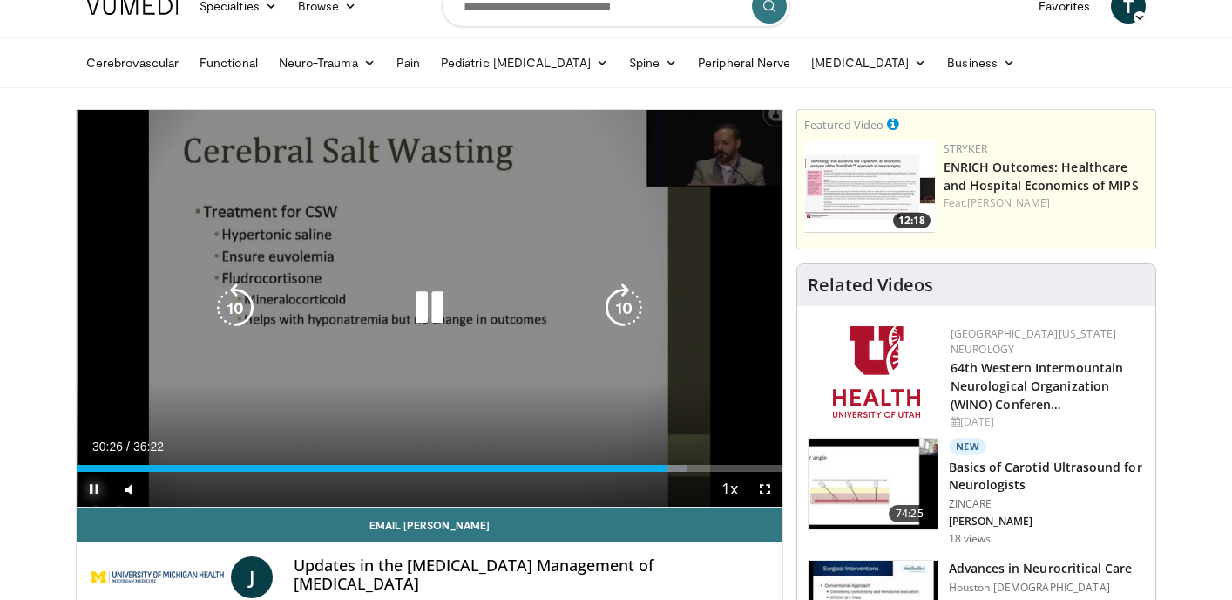
click at [98, 485] on span "Video Player" at bounding box center [94, 489] width 35 height 35
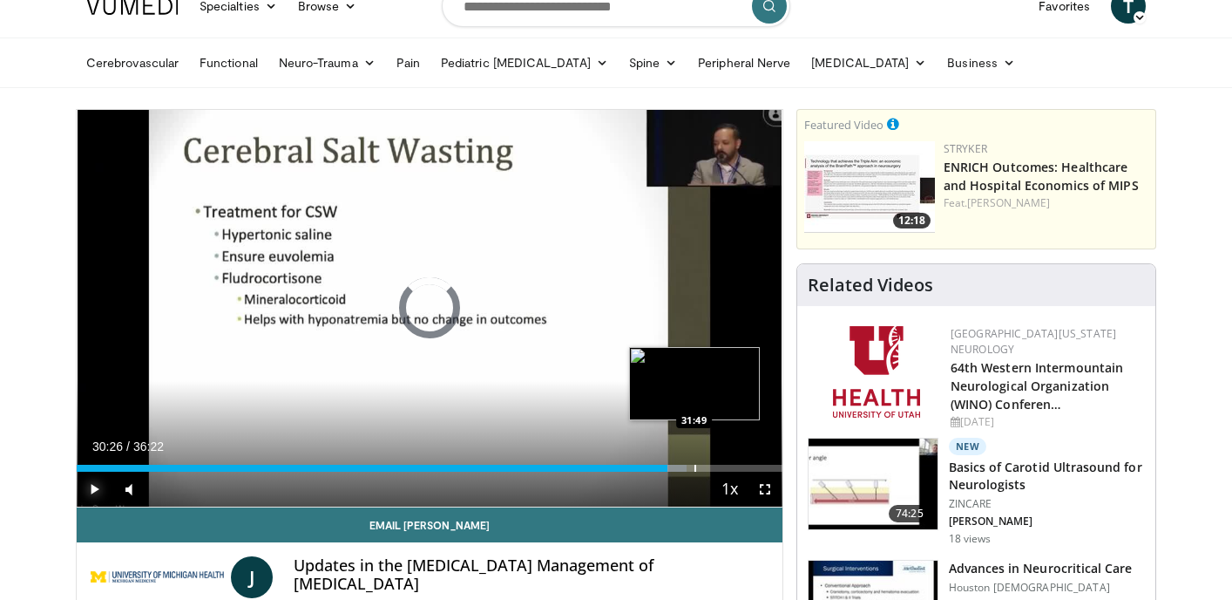
click at [695, 470] on div "Progress Bar" at bounding box center [696, 468] width 2 height 7
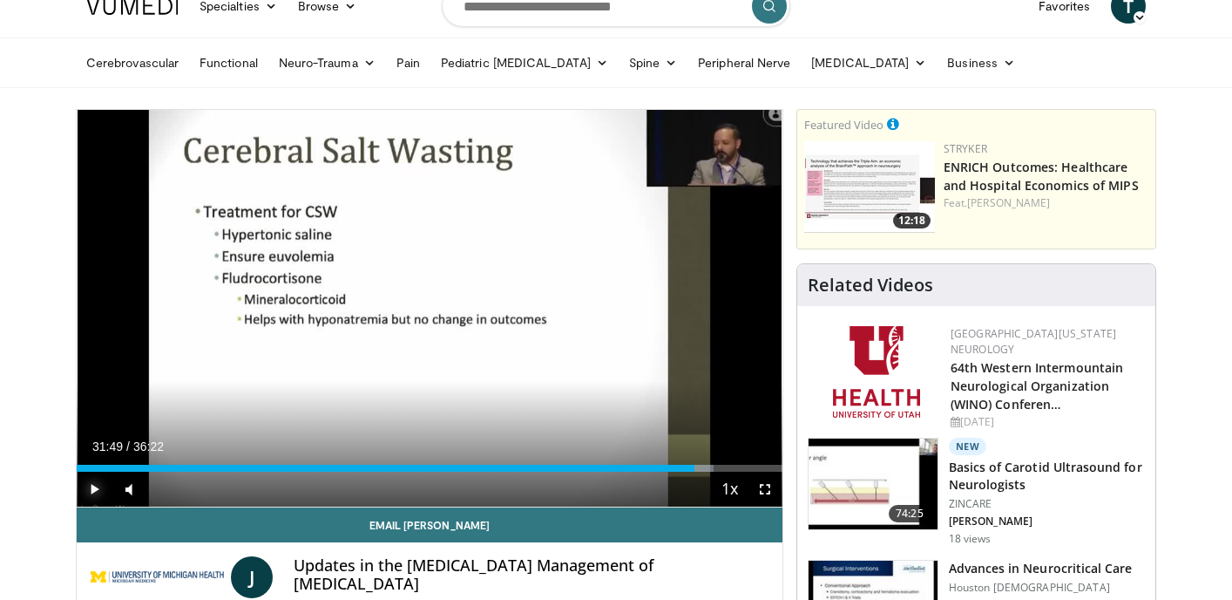
click at [94, 488] on span "Video Player" at bounding box center [94, 489] width 35 height 35
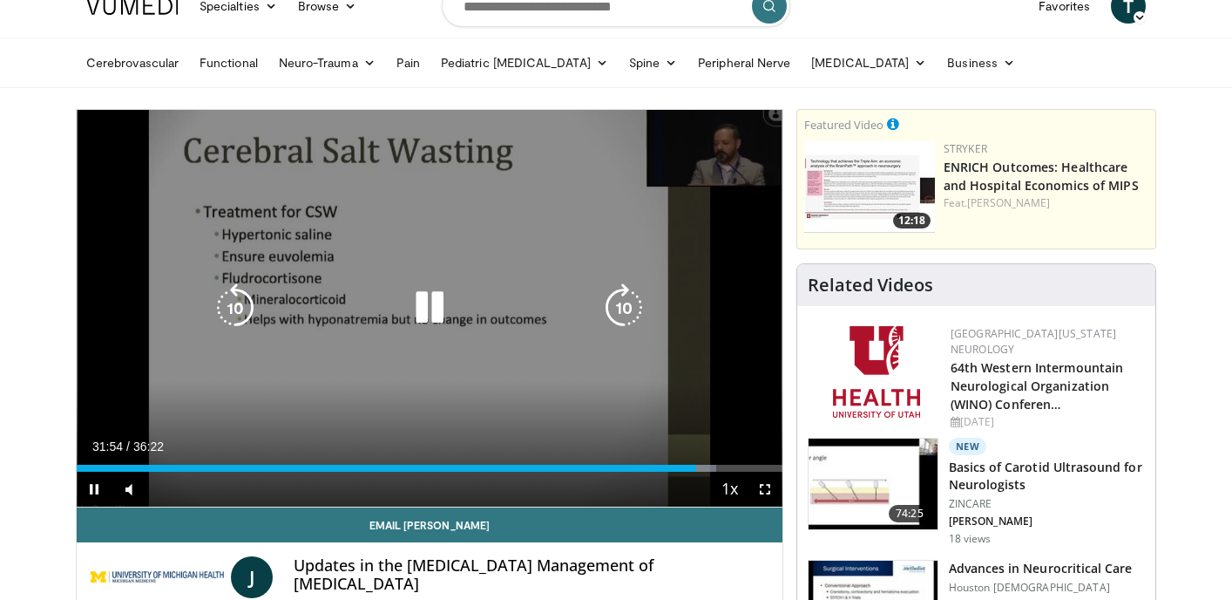
click at [710, 473] on div "Video Player" at bounding box center [710, 489] width 3 height 35
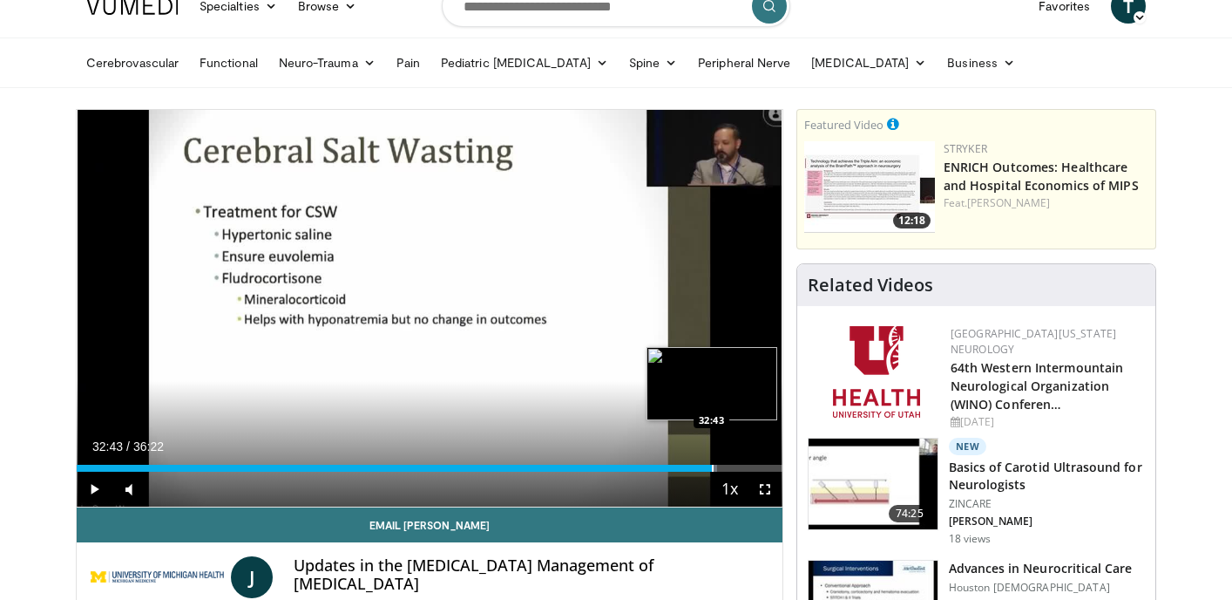
click at [712, 468] on div "Progress Bar" at bounding box center [713, 468] width 2 height 7
click at [729, 470] on div "Progress Bar" at bounding box center [730, 468] width 2 height 7
click at [90, 490] on span "Video Player" at bounding box center [94, 489] width 35 height 35
click at [748, 469] on div "Progress Bar" at bounding box center [749, 468] width 2 height 7
drag, startPoint x: 751, startPoint y: 468, endPoint x: 784, endPoint y: 469, distance: 32.3
